Goal: Task Accomplishment & Management: Manage account settings

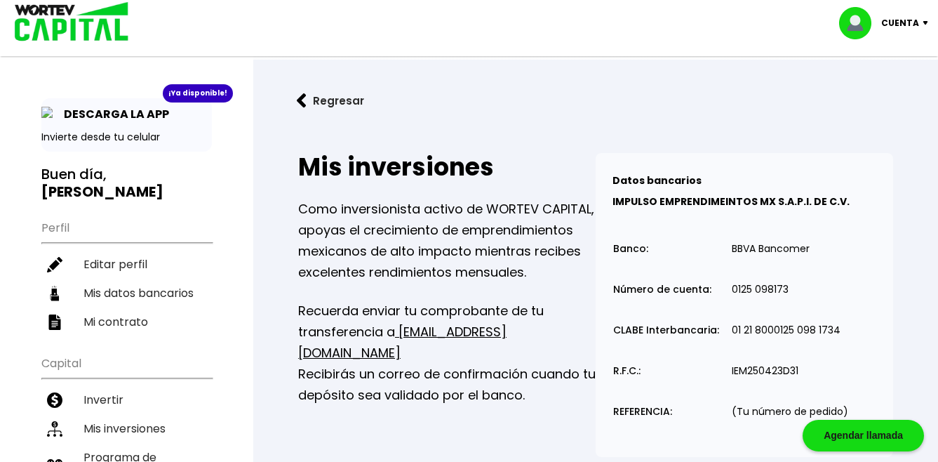
click at [326, 102] on button "Regresar" at bounding box center [330, 100] width 109 height 37
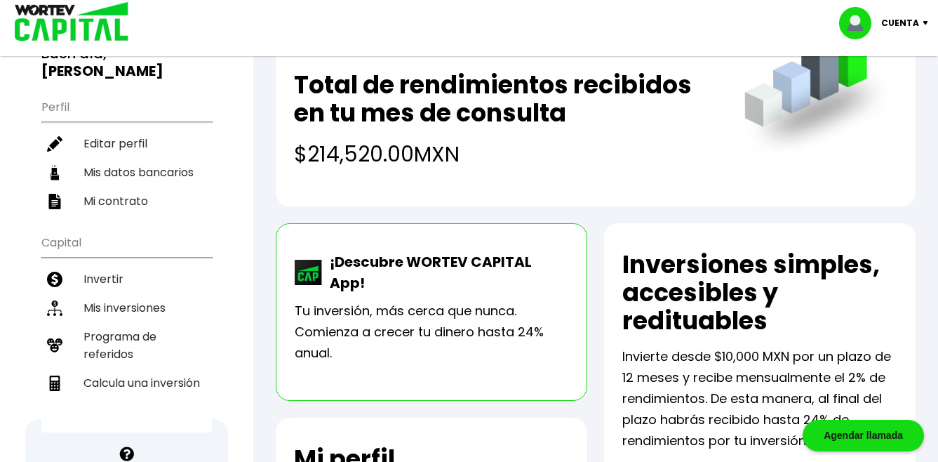
scroll to position [140, 0]
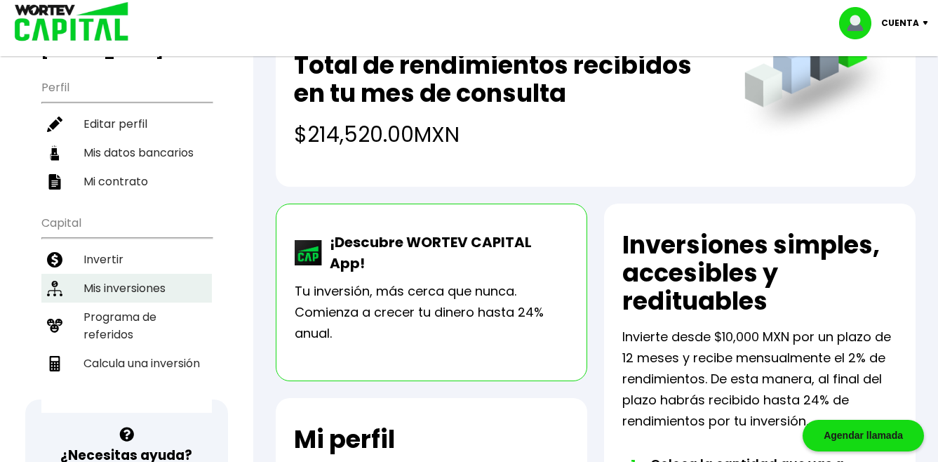
click at [151, 274] on li "Mis inversiones" at bounding box center [126, 288] width 171 height 29
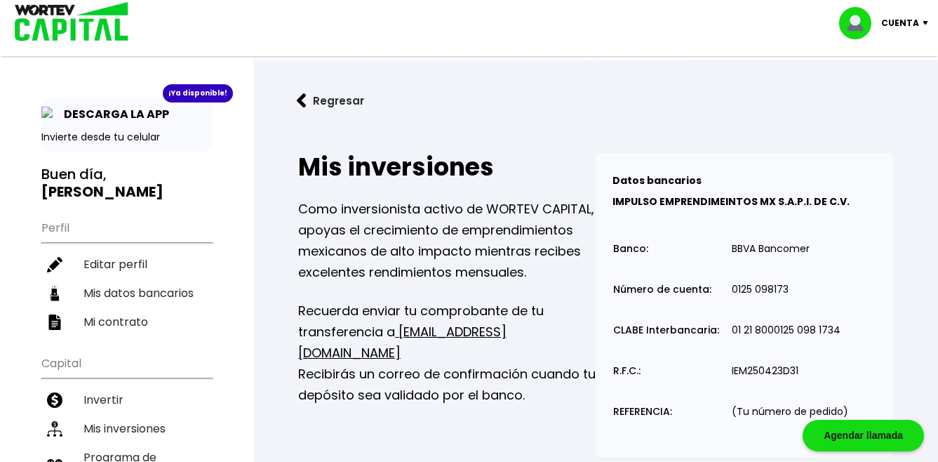
click at [927, 22] on img at bounding box center [928, 23] width 19 height 4
click at [900, 93] on li "Cerrar sesión" at bounding box center [885, 93] width 112 height 29
